Goal: Information Seeking & Learning: Learn about a topic

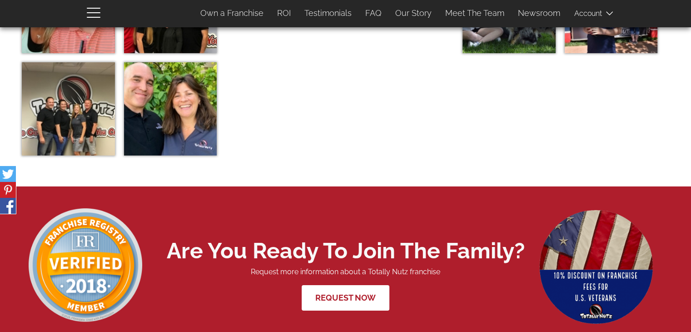
scroll to position [3547, 0]
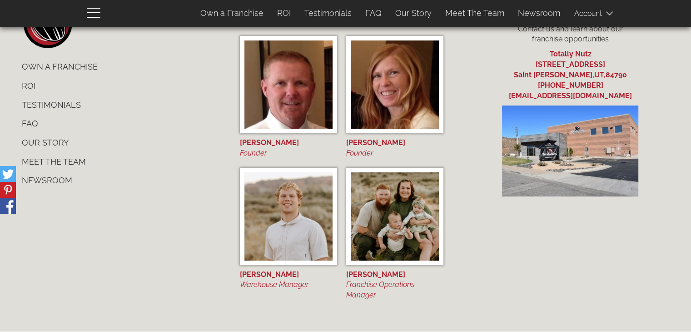
click at [109, 86] on link "ROI" at bounding box center [120, 85] width 211 height 19
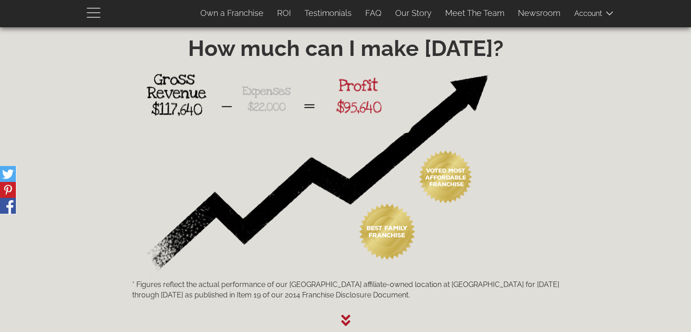
click at [87, 17] on span "button" at bounding box center [94, 17] width 14 height 1
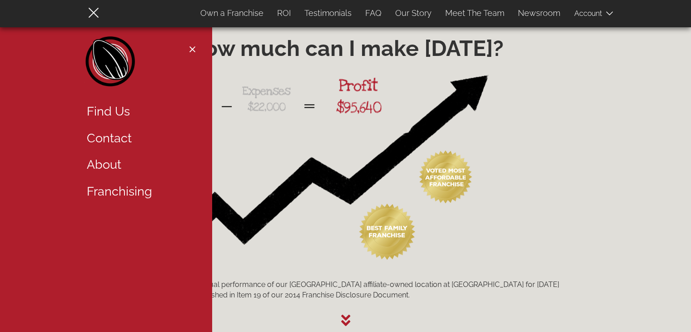
click at [107, 109] on link "Find Us" at bounding box center [139, 111] width 118 height 27
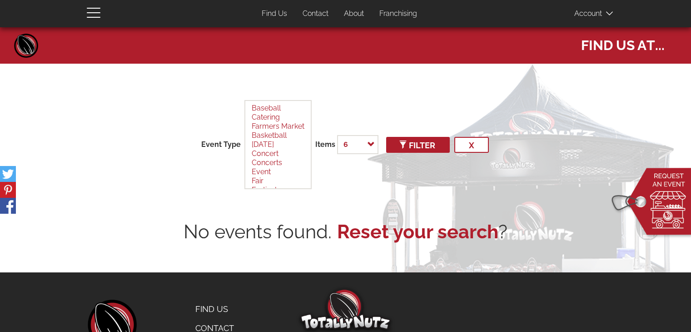
select select
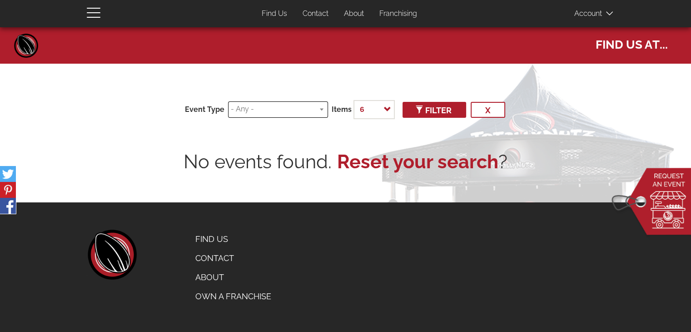
click at [322, 107] on ul at bounding box center [277, 108] width 99 height 13
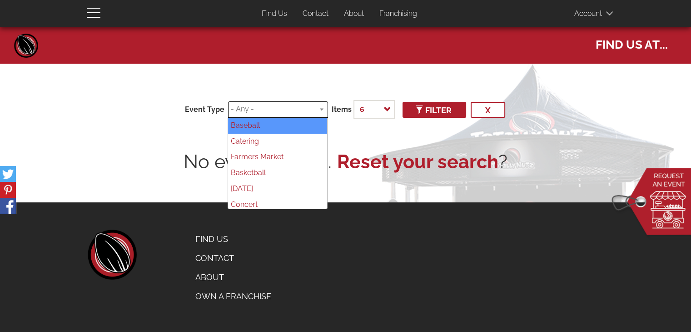
click at [322, 107] on ul at bounding box center [277, 108] width 99 height 13
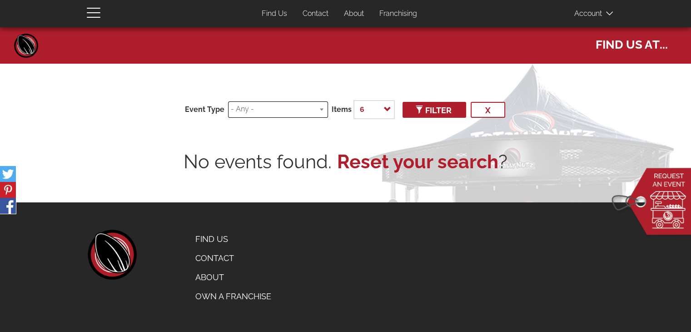
click at [322, 107] on ul at bounding box center [277, 108] width 99 height 13
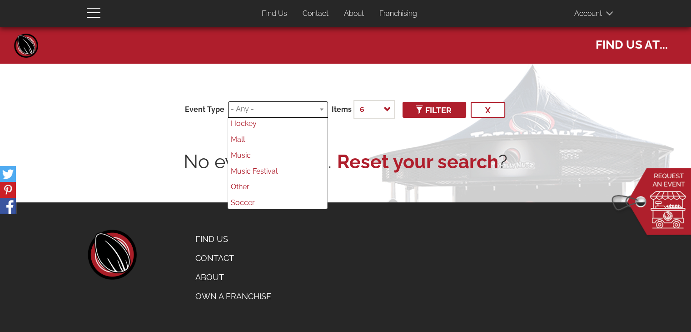
scroll to position [194, 0]
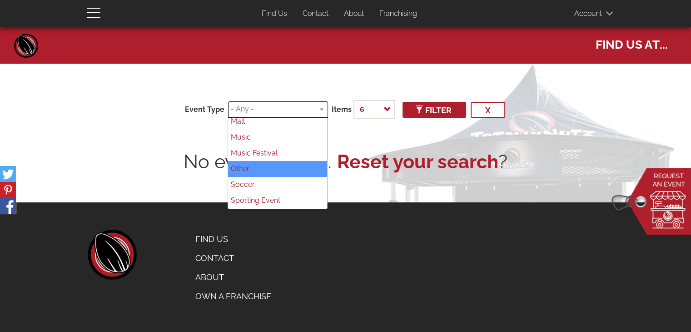
click at [122, 158] on div "No events found. Reset your search ?" at bounding box center [346, 161] width 518 height 27
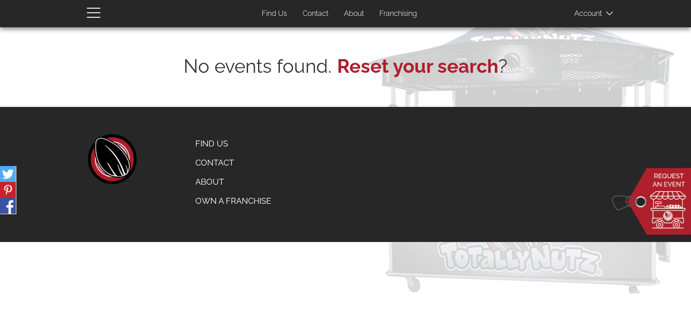
scroll to position [0, 0]
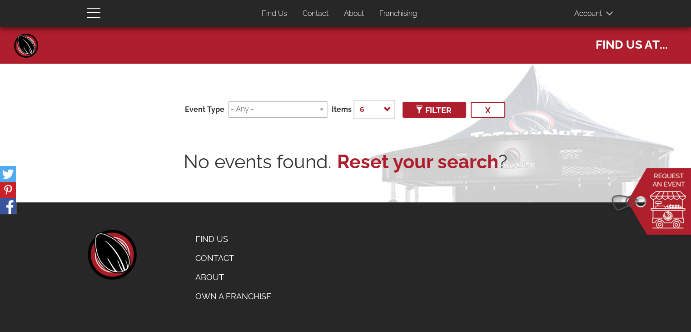
click at [85, 8] on div "User account menu Account Log In 0 items Top Menu (Pages) Find Us Contact About…" at bounding box center [345, 13] width 531 height 27
click at [218, 241] on link "Find Us" at bounding box center [232, 238] width 89 height 19
select select
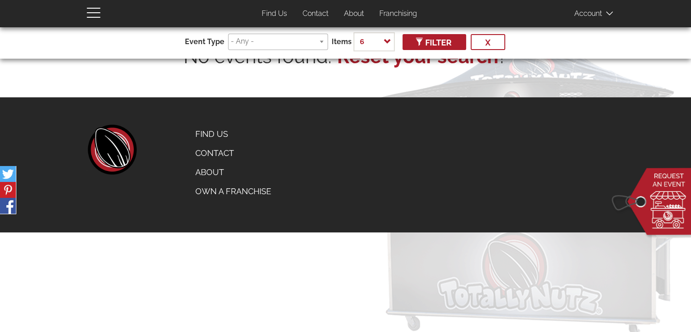
scroll to position [95, 0]
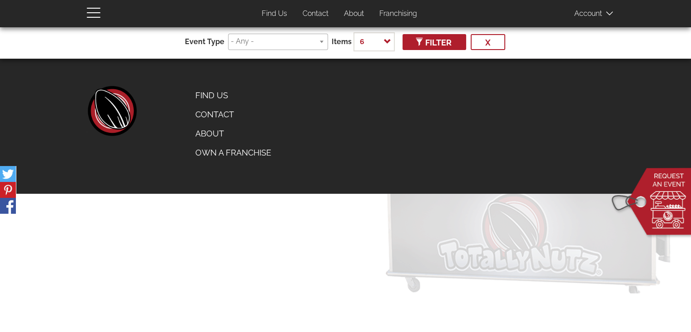
click at [230, 156] on link "Own a Franchise" at bounding box center [232, 152] width 89 height 19
